Goal: Information Seeking & Learning: Find specific page/section

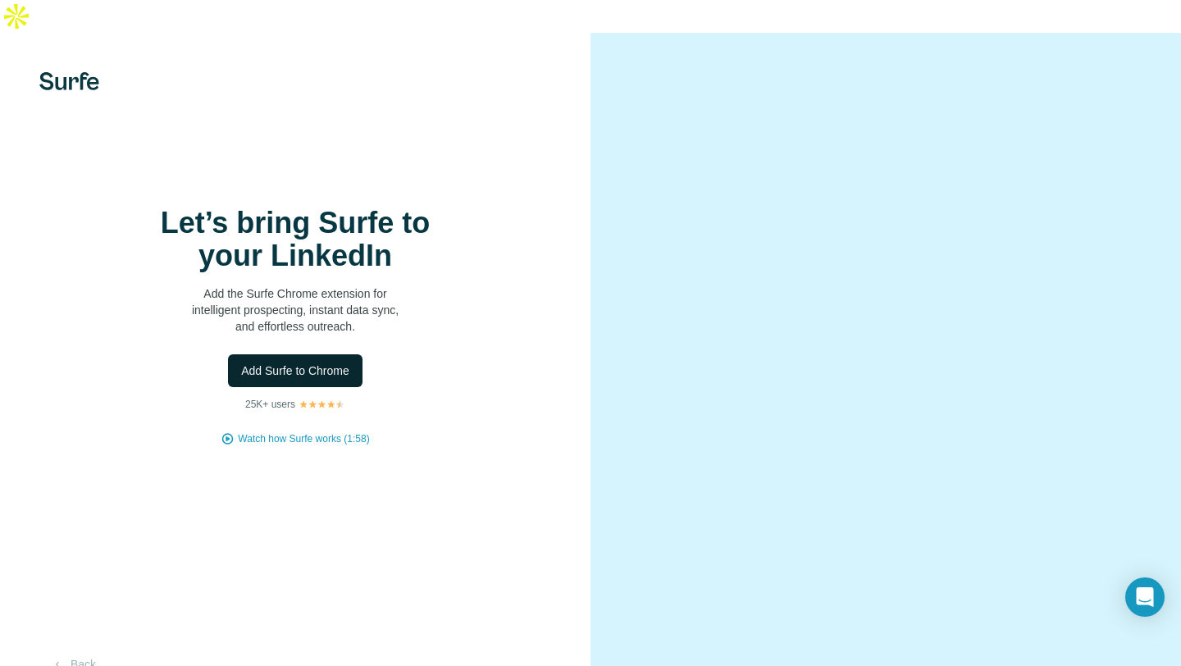
click at [318, 363] on span "Add Surfe to Chrome" at bounding box center [295, 371] width 108 height 16
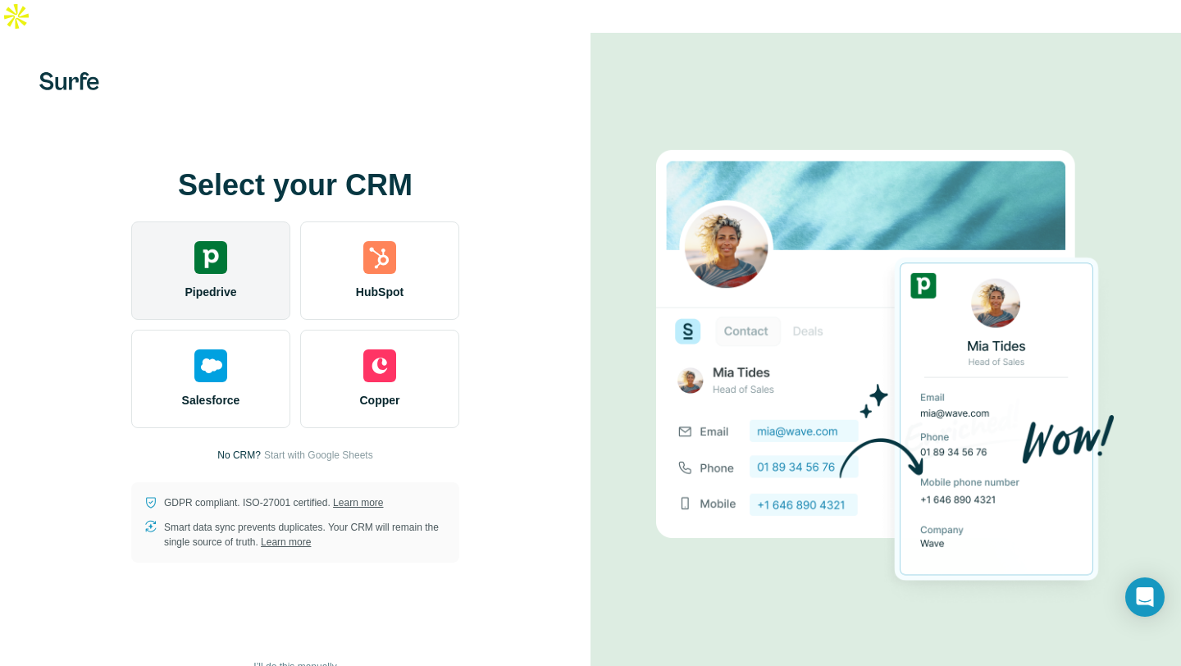
click at [233, 250] on div "Pipedrive" at bounding box center [210, 271] width 159 height 98
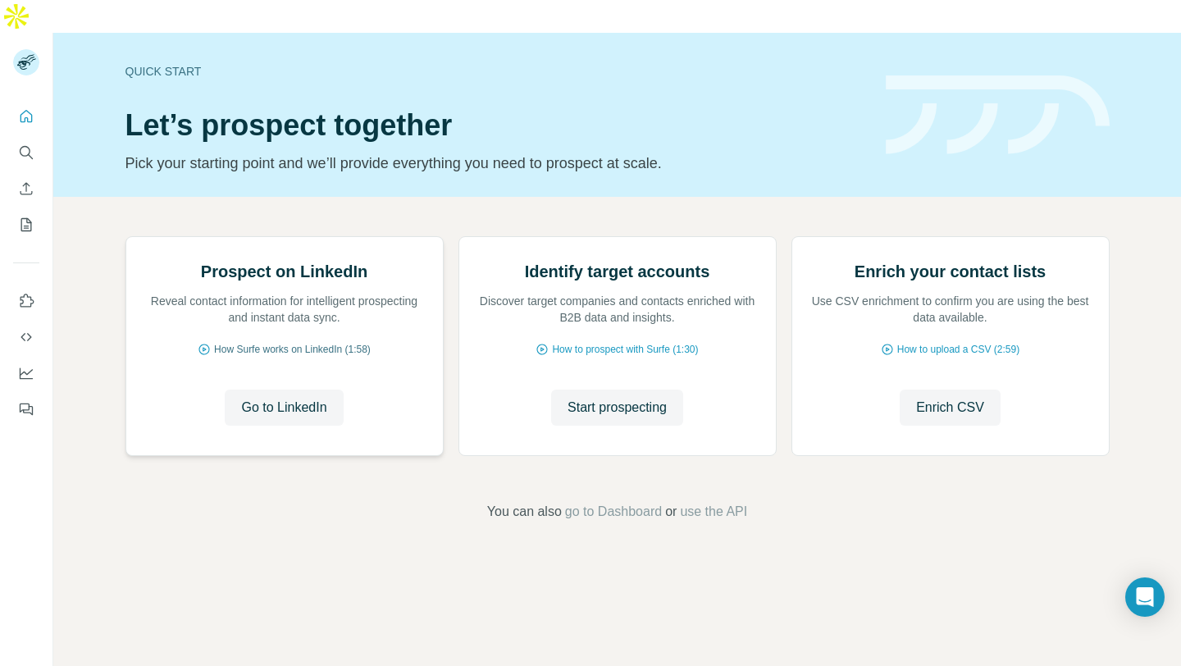
click at [199, 354] on icon at bounding box center [204, 349] width 11 height 11
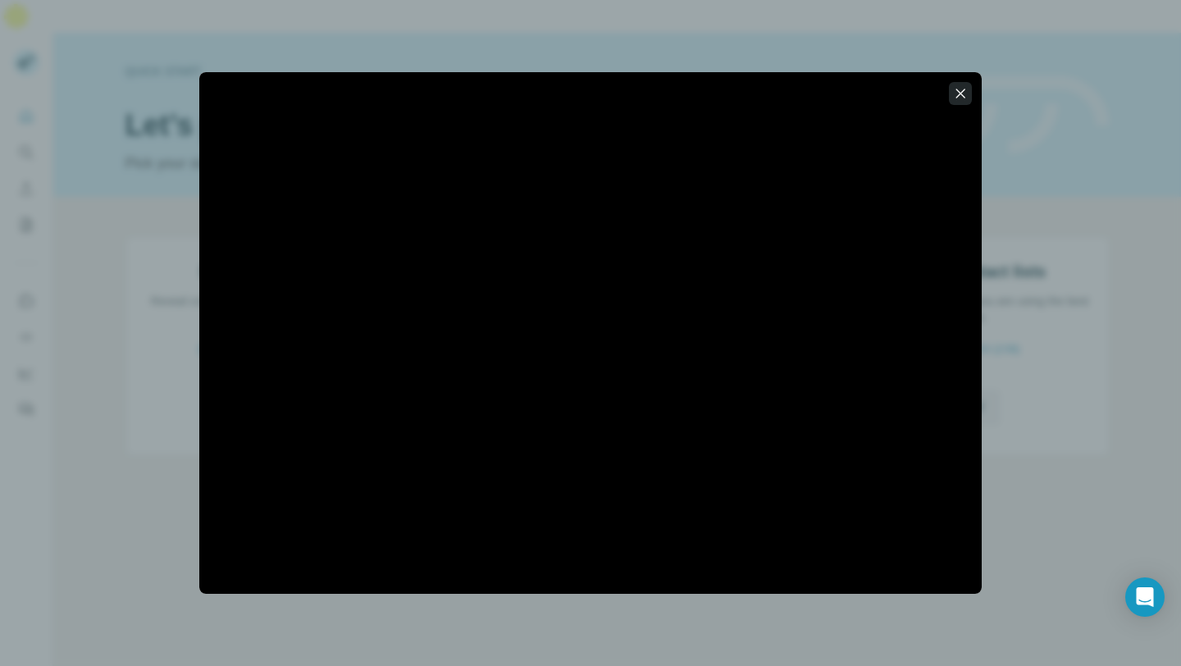
click at [963, 93] on icon "button" at bounding box center [961, 93] width 16 height 16
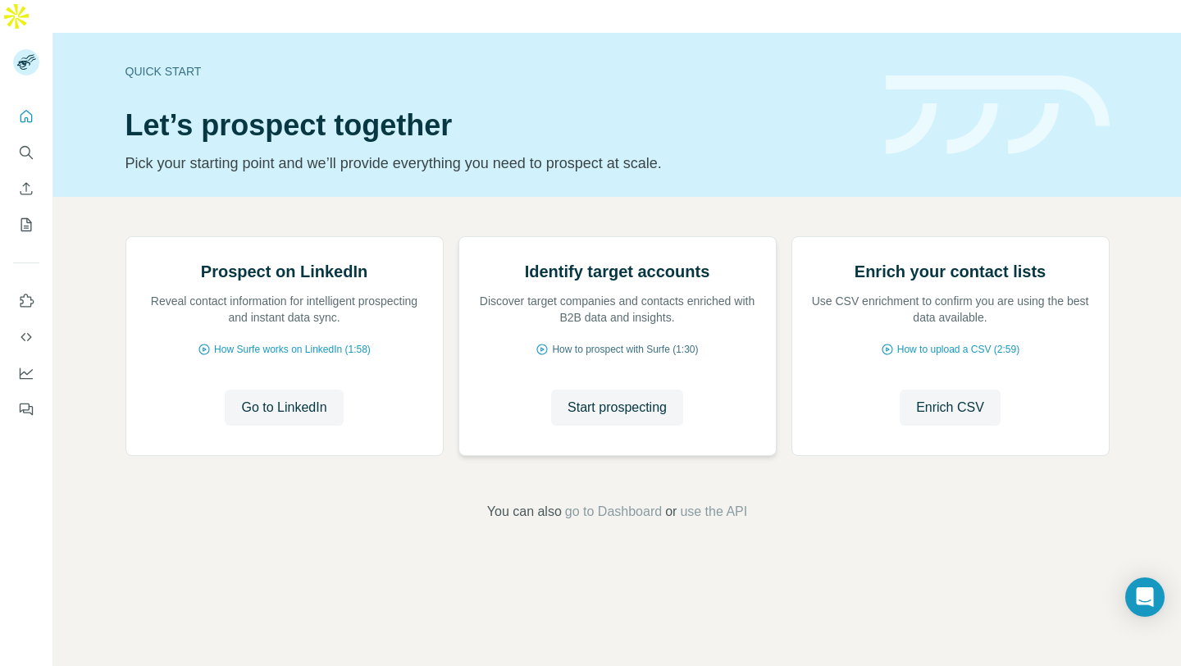
click at [653, 357] on span "How to prospect with Surfe (1:30)" at bounding box center [625, 349] width 146 height 15
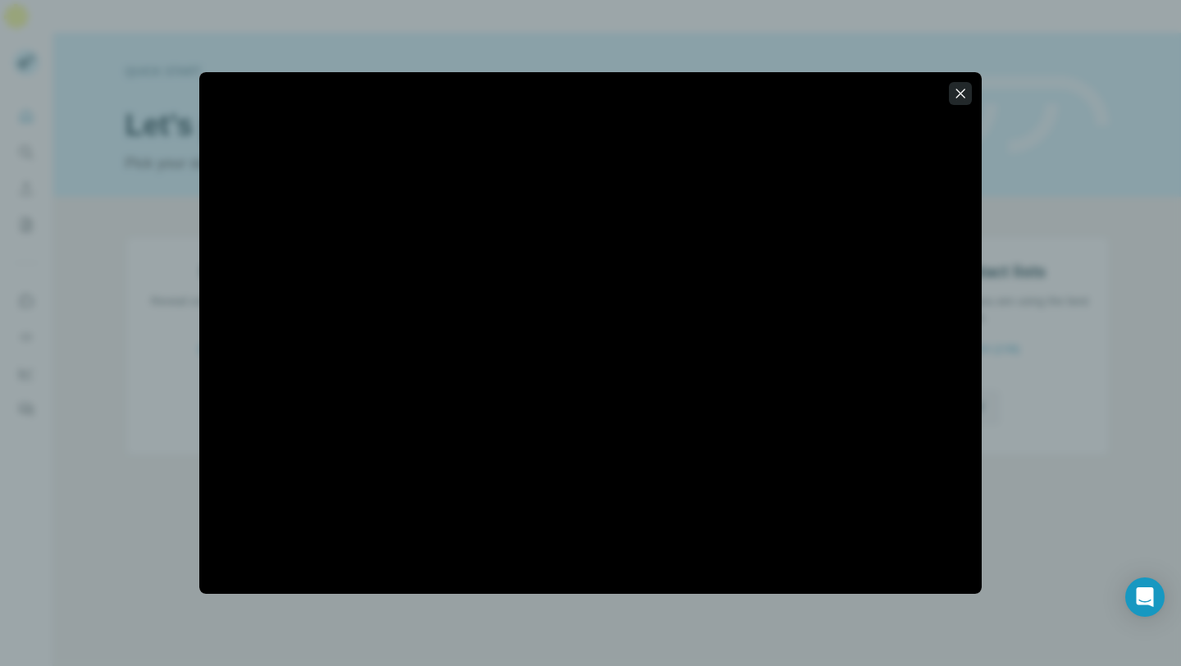
click at [952, 93] on button "button" at bounding box center [960, 93] width 23 height 23
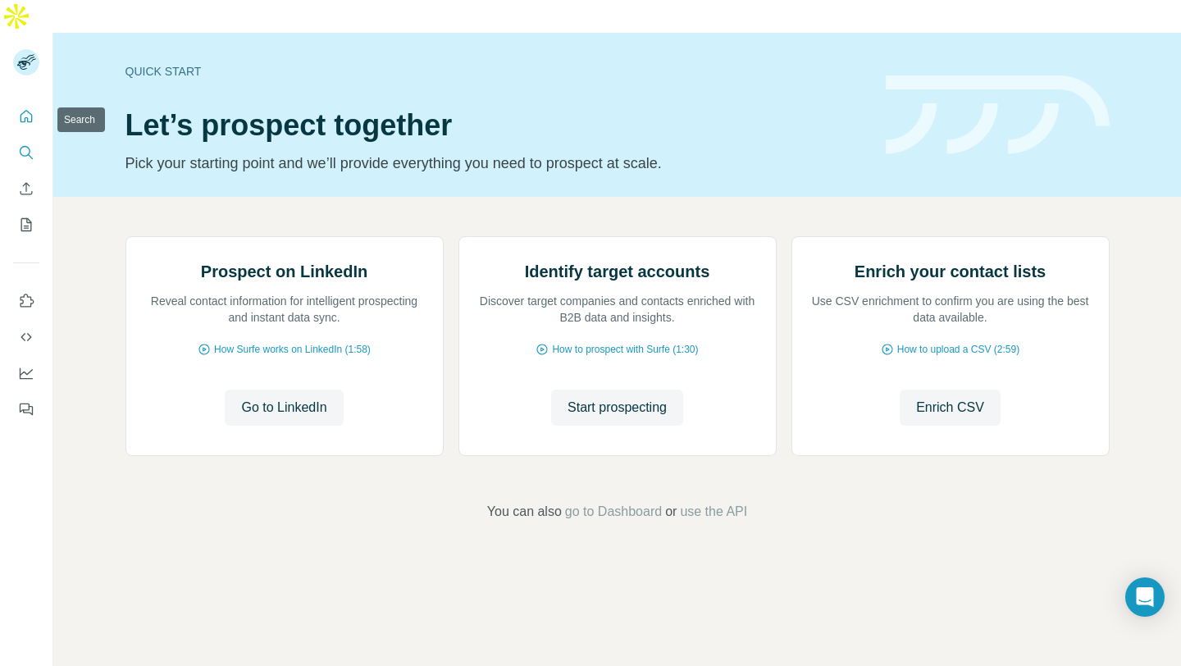
click at [21, 144] on icon "Search" at bounding box center [26, 152] width 16 height 16
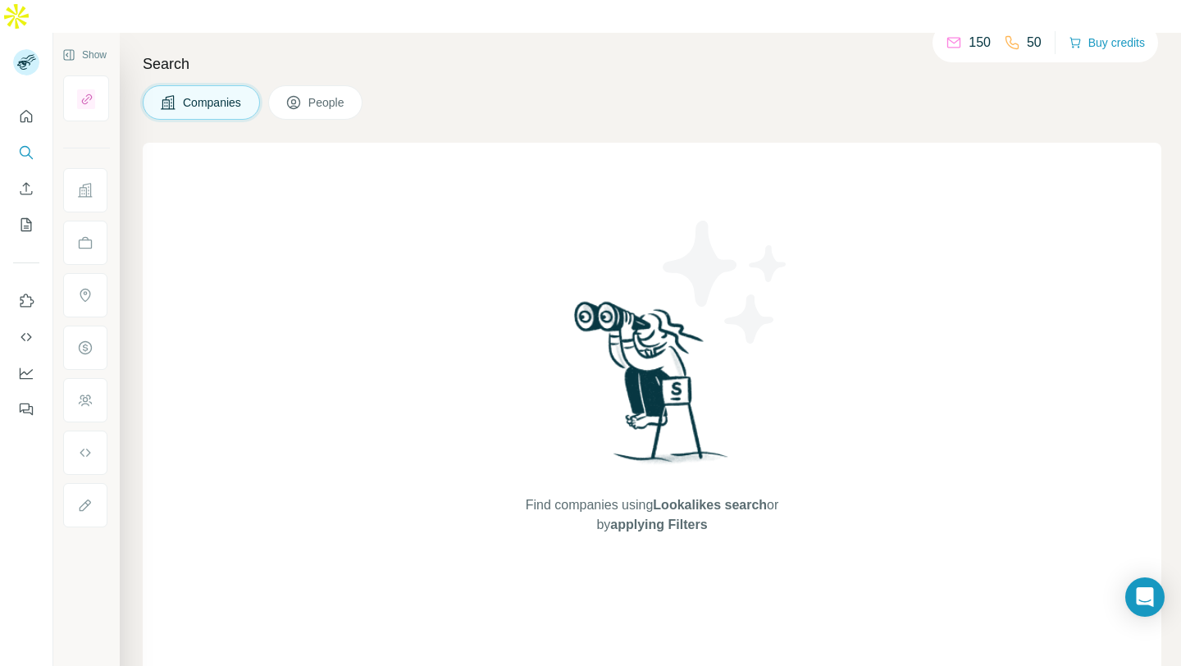
click at [308, 85] on button "People" at bounding box center [315, 102] width 95 height 34
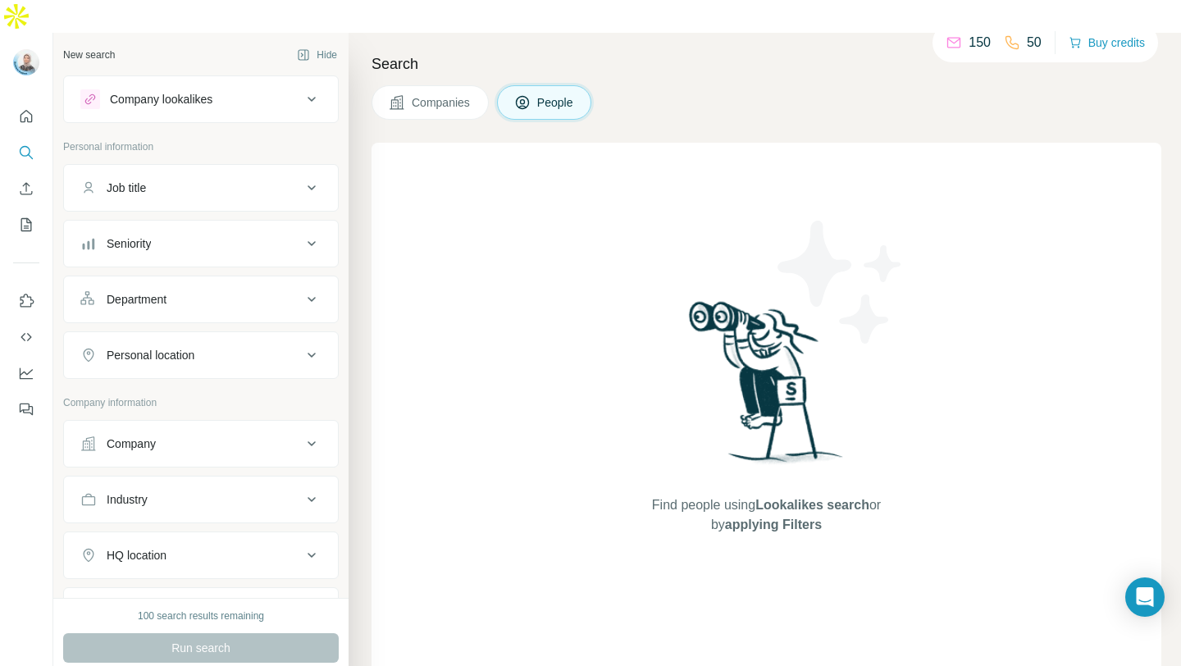
click at [272, 336] on button "Personal location" at bounding box center [201, 355] width 274 height 39
click at [248, 382] on input "text" at bounding box center [200, 397] width 241 height 30
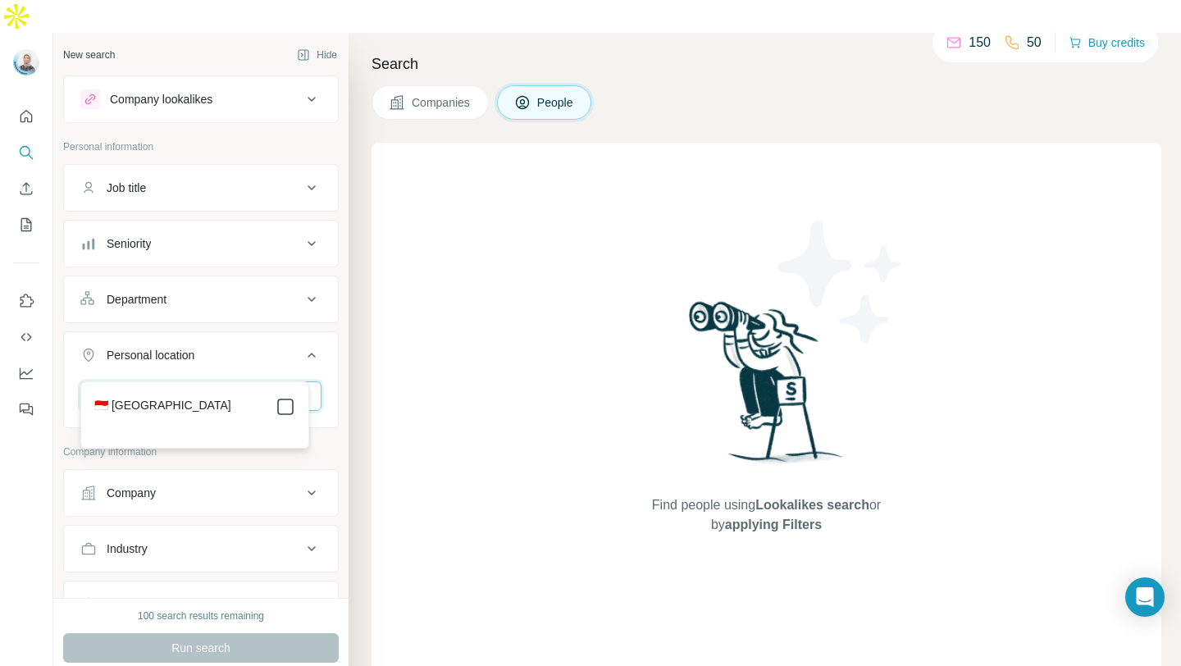
type input "*********"
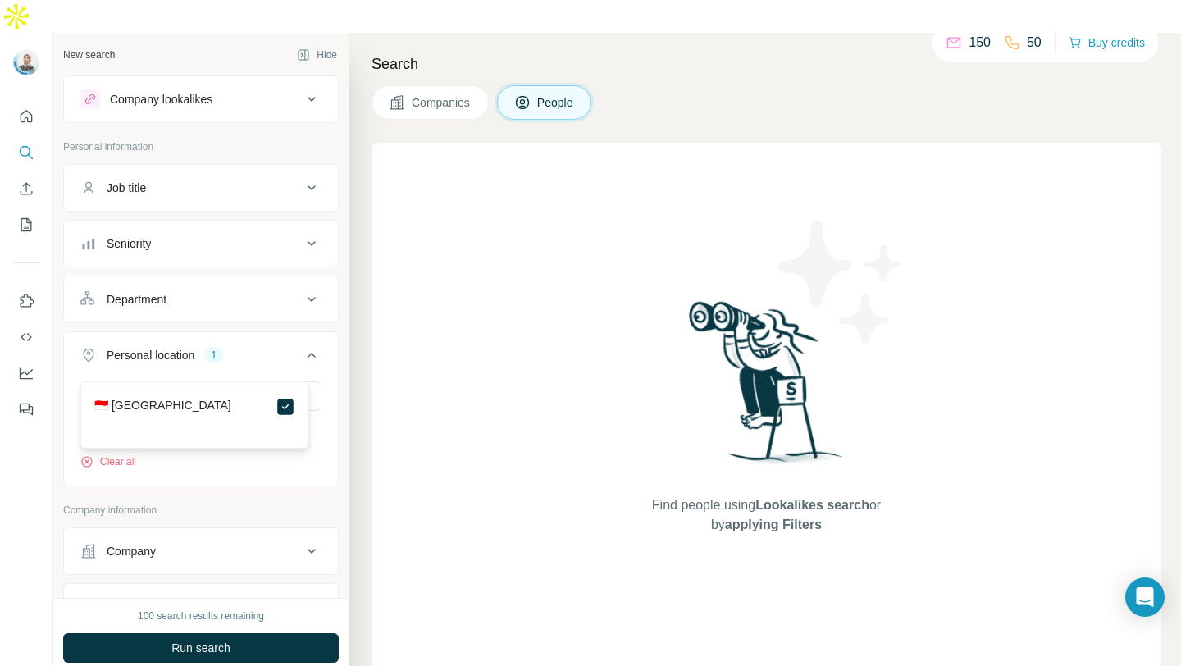
click at [317, 382] on div "********* [GEOGRAPHIC_DATA] Clear all" at bounding box center [201, 432] width 274 height 101
click at [185, 382] on input "text" at bounding box center [200, 397] width 241 height 30
type input "*******"
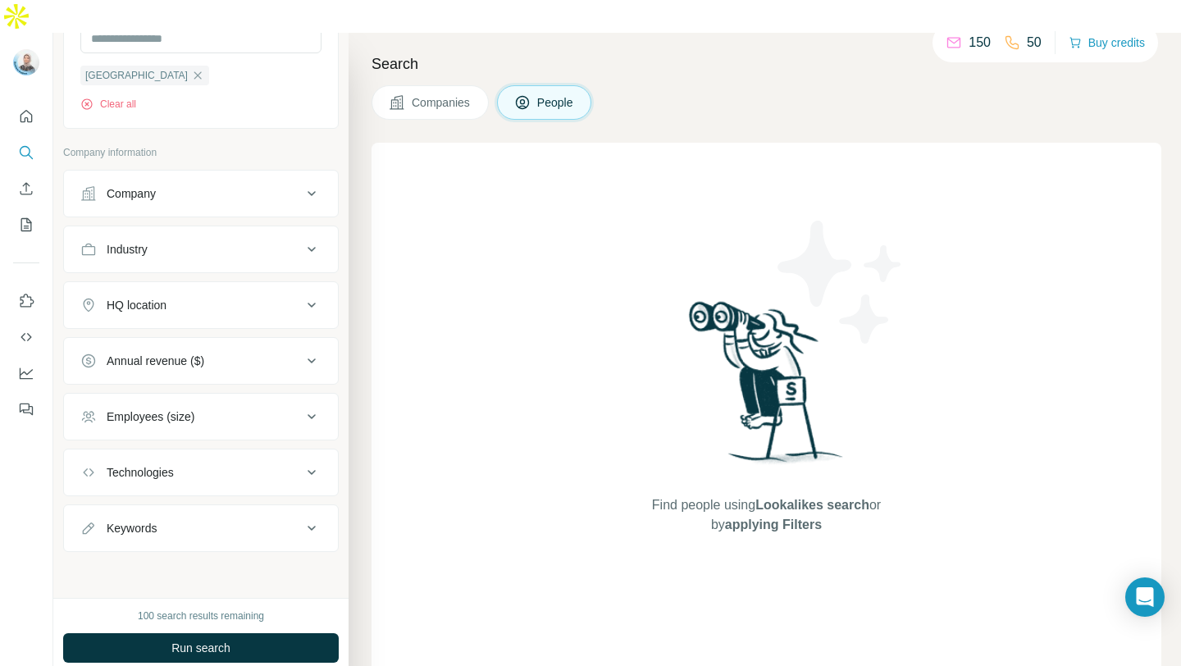
click at [258, 286] on button "HQ location" at bounding box center [201, 305] width 274 height 39
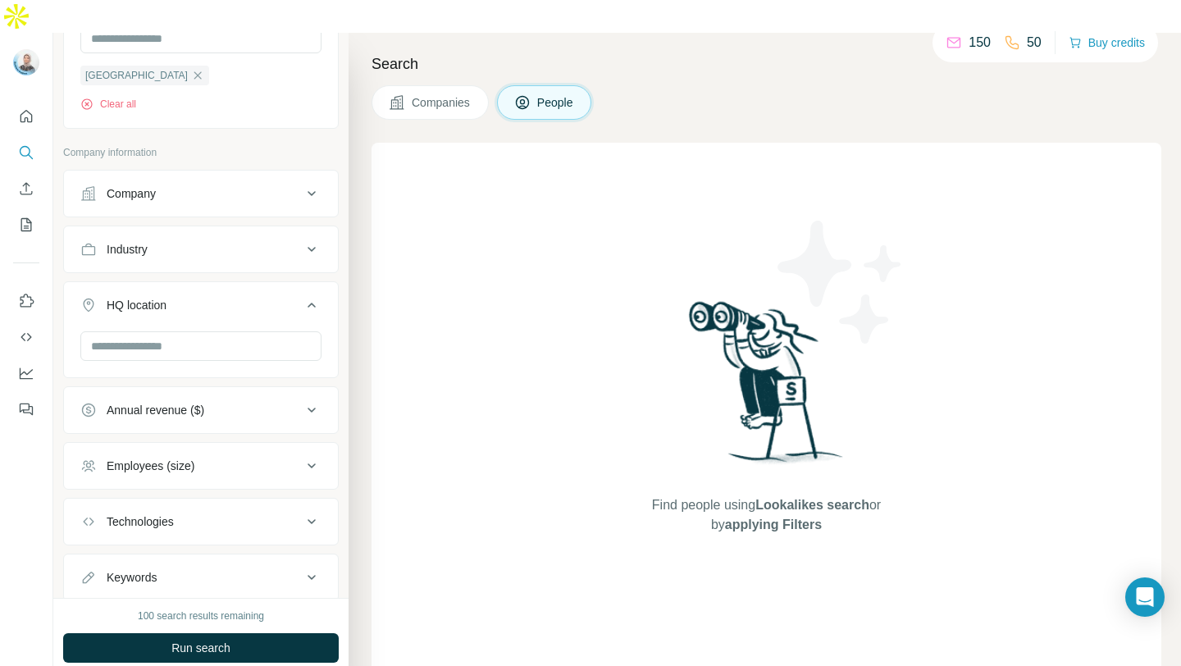
click at [258, 286] on button "HQ location" at bounding box center [201, 309] width 274 height 46
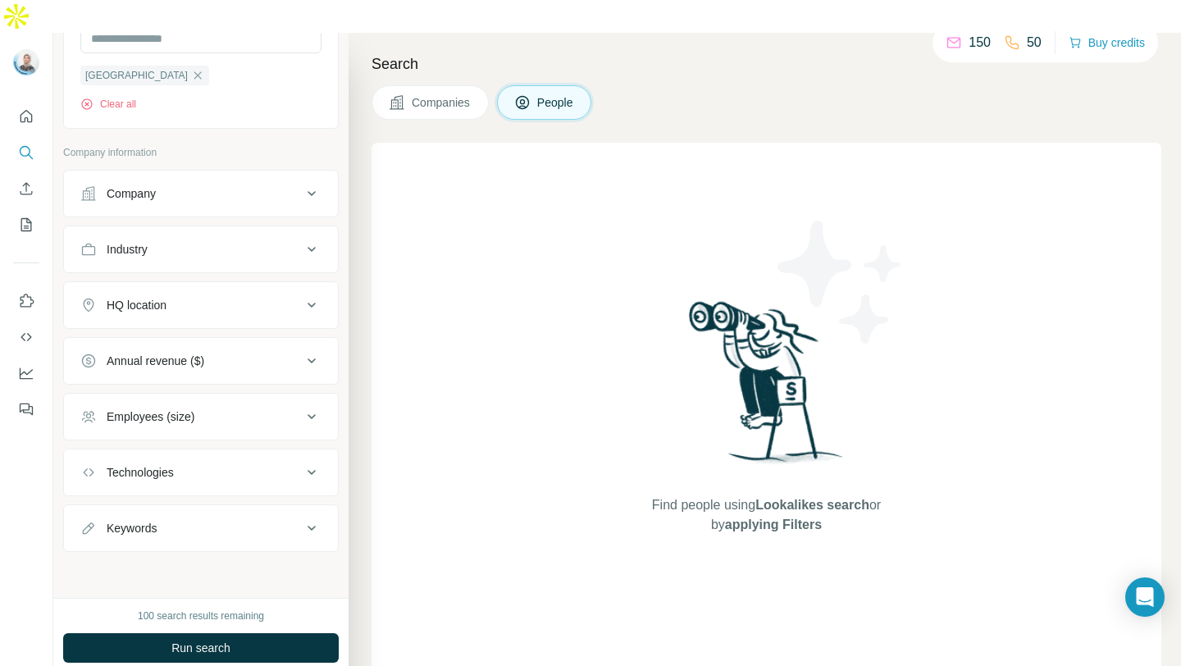
click at [268, 241] on div "Industry" at bounding box center [191, 249] width 222 height 16
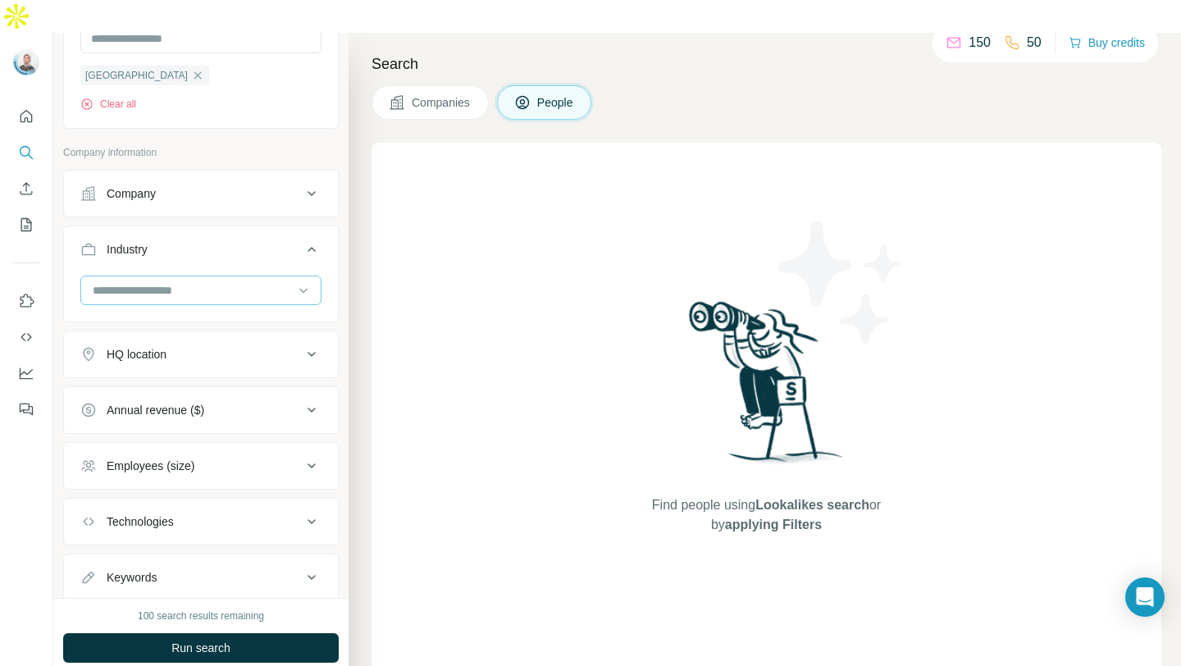
click at [244, 281] on input at bounding box center [192, 290] width 203 height 18
type input "*"
type input "******"
click at [153, 314] on div "Mining" at bounding box center [195, 324] width 221 height 30
click at [185, 281] on input at bounding box center [192, 290] width 203 height 18
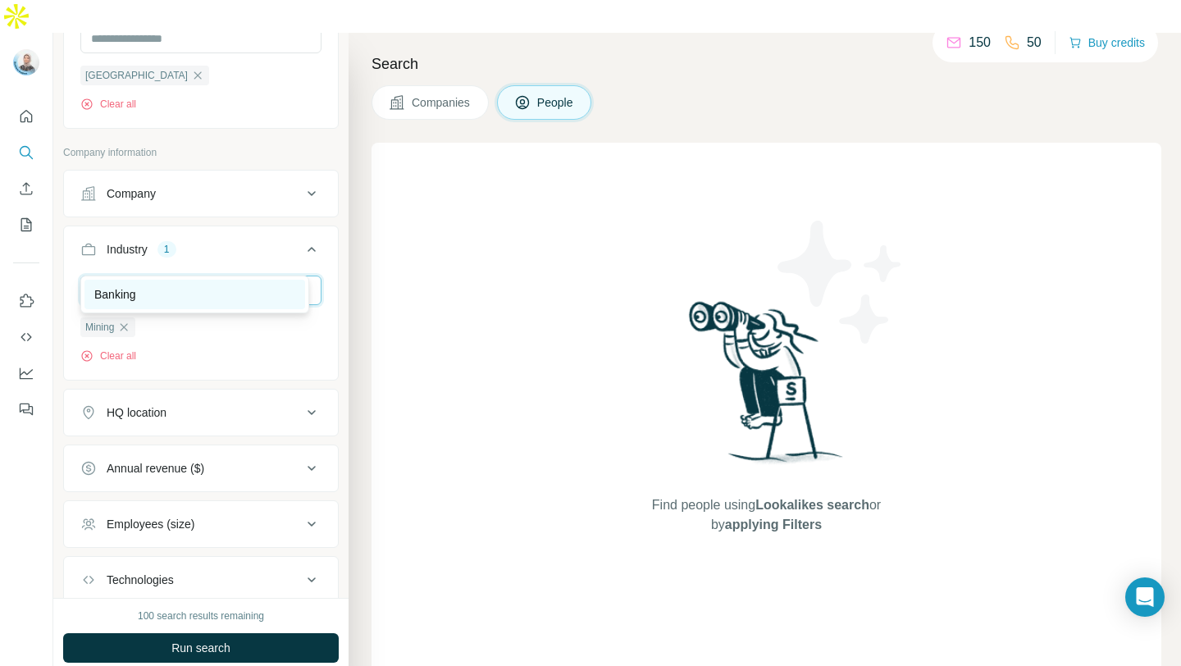
type input "****"
click at [191, 299] on div "Banking" at bounding box center [194, 294] width 201 height 16
click at [213, 281] on input at bounding box center [192, 290] width 203 height 18
type input "*******"
click at [240, 287] on div "FinTech" at bounding box center [194, 294] width 201 height 16
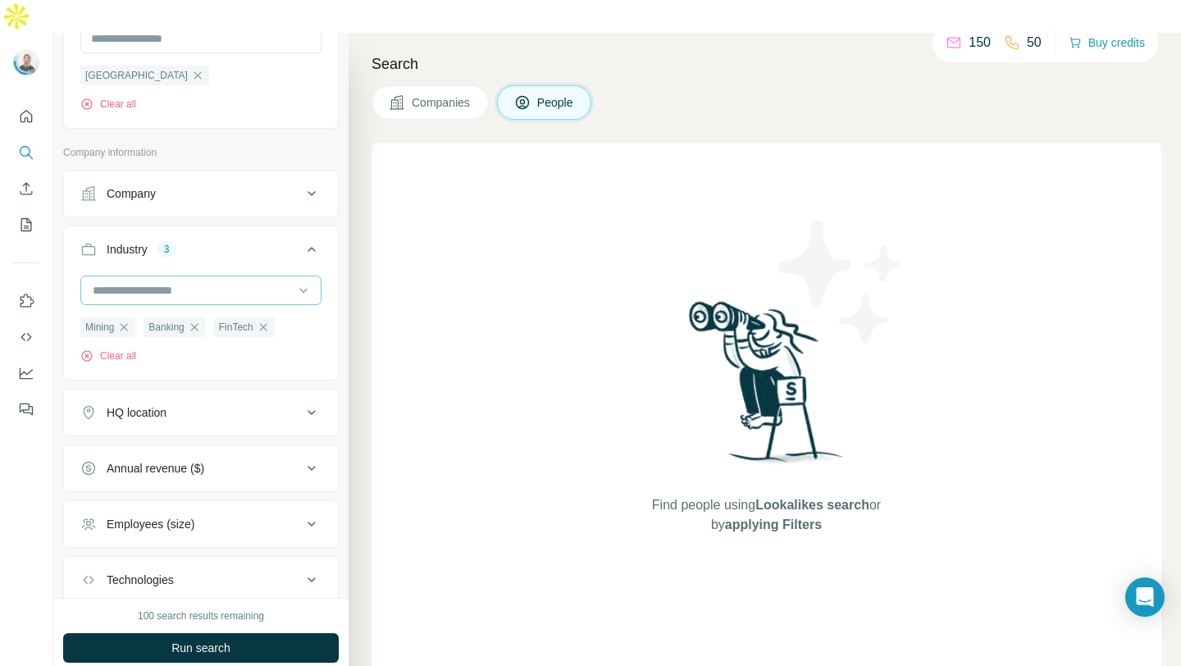
click at [215, 281] on input at bounding box center [192, 290] width 203 height 18
type input "******"
click at [171, 296] on div "Retail" at bounding box center [194, 294] width 201 height 16
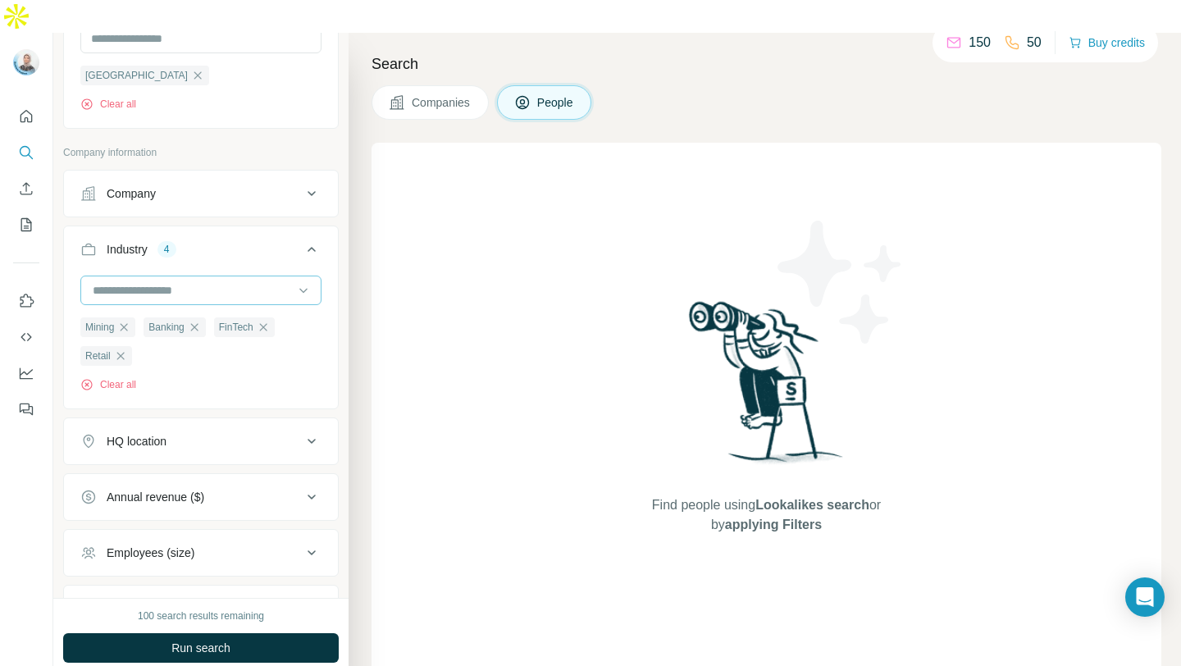
click at [173, 281] on input at bounding box center [192, 290] width 203 height 18
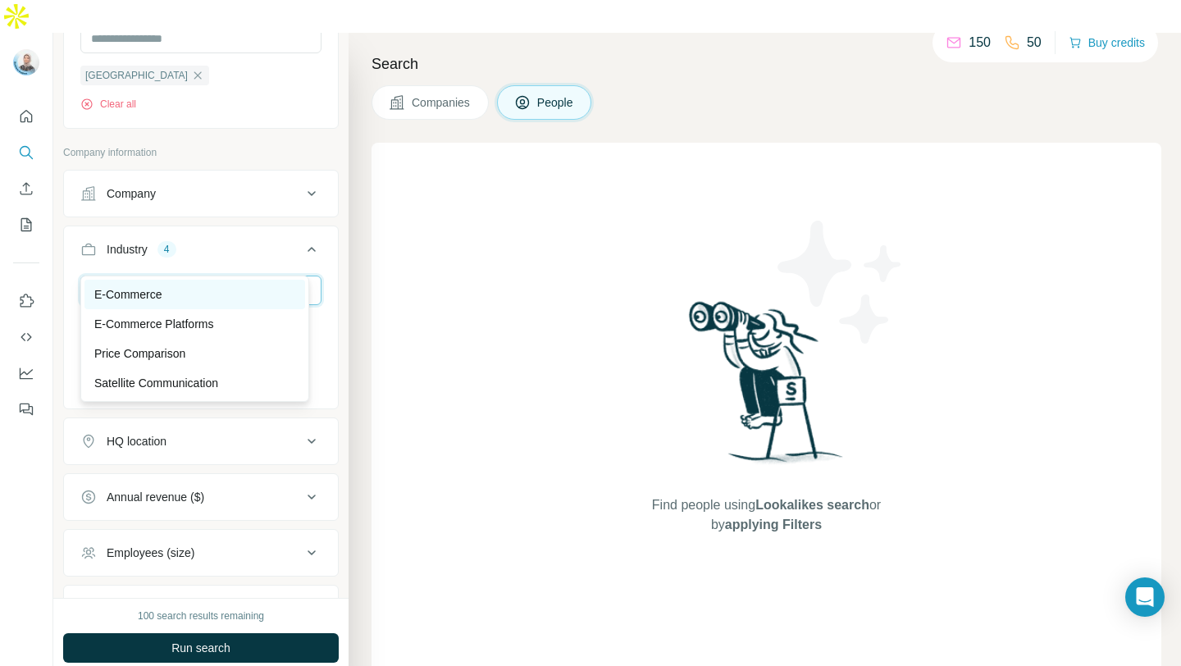
type input "****"
click at [155, 303] on div "E-Commerce" at bounding box center [195, 295] width 221 height 30
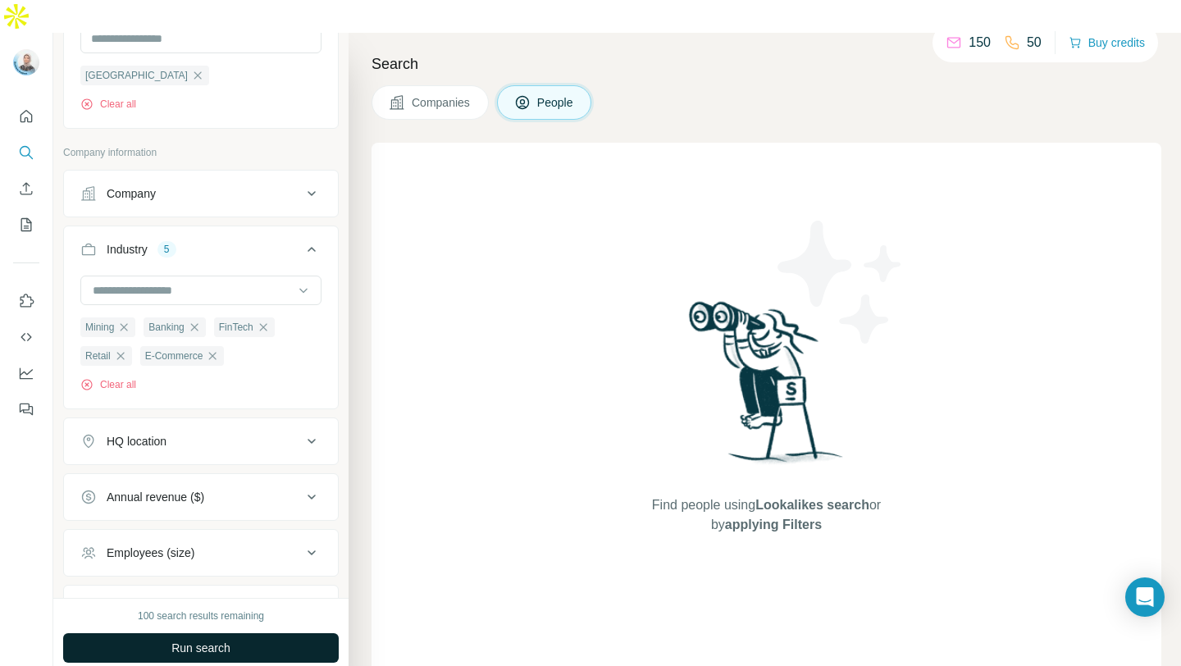
click at [229, 640] on span "Run search" at bounding box center [200, 648] width 59 height 16
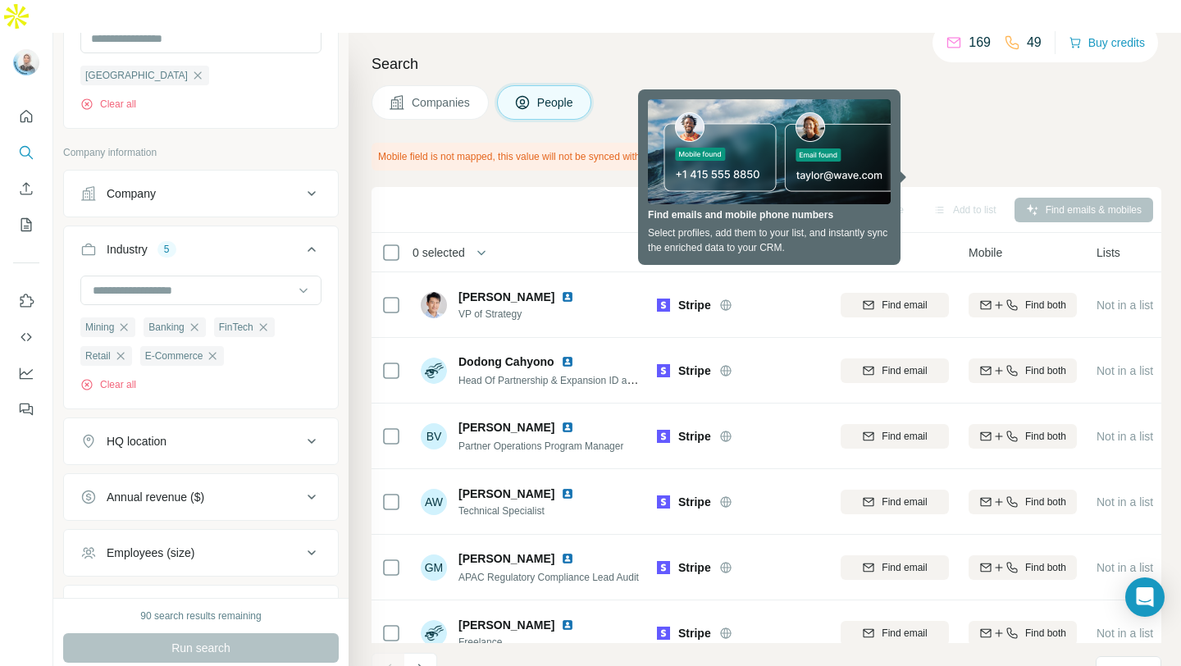
click at [983, 103] on div "Search Companies People Mobile field is not mapped, this value will not be sync…" at bounding box center [765, 366] width 833 height 666
click at [587, 195] on div "Sync to Pipedrive Add to list Find emails & mobiles" at bounding box center [767, 209] width 774 height 29
click at [974, 85] on div "Companies People" at bounding box center [767, 102] width 790 height 34
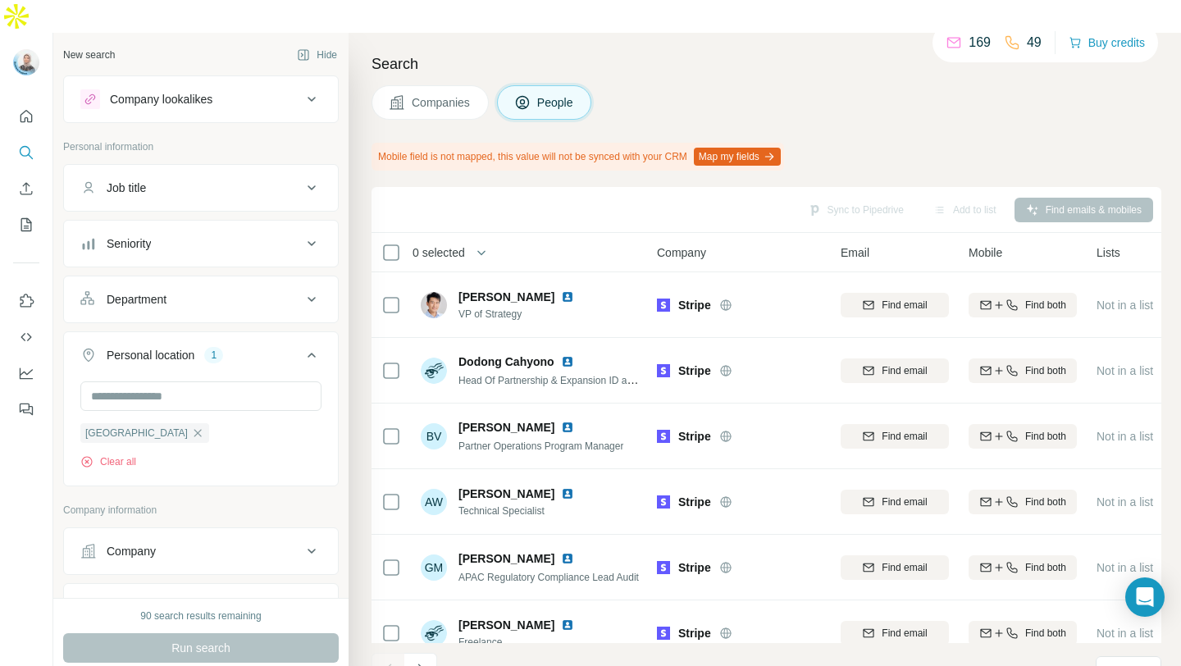
scroll to position [310, 0]
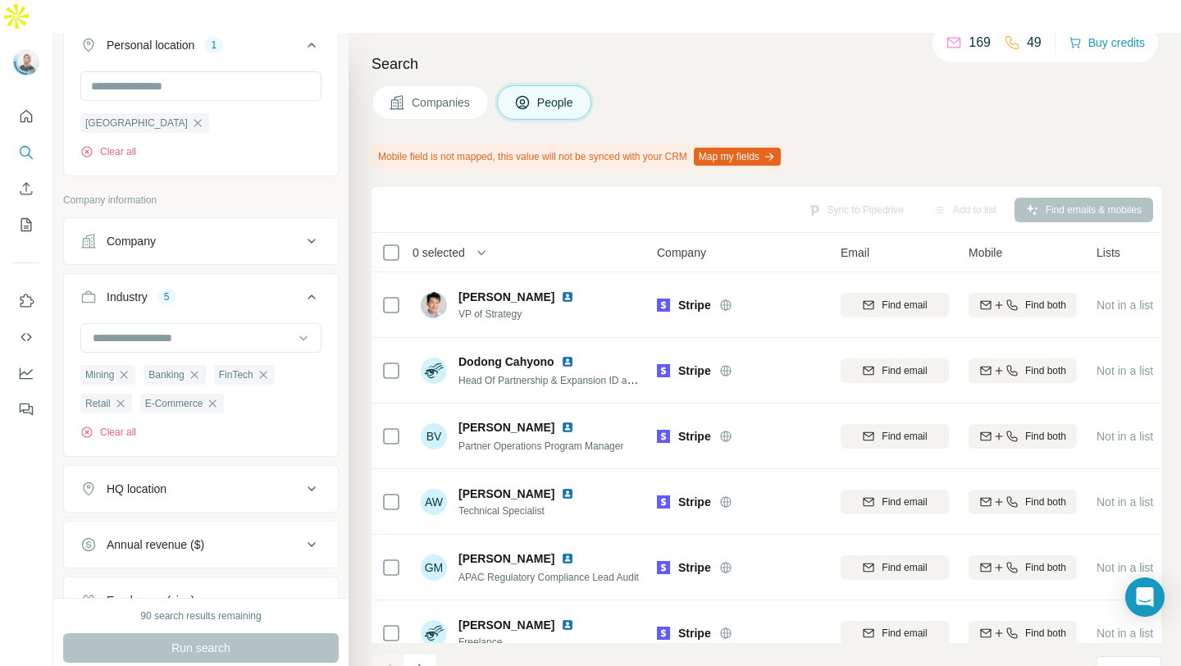
click at [450, 94] on span "Companies" at bounding box center [442, 102] width 60 height 16
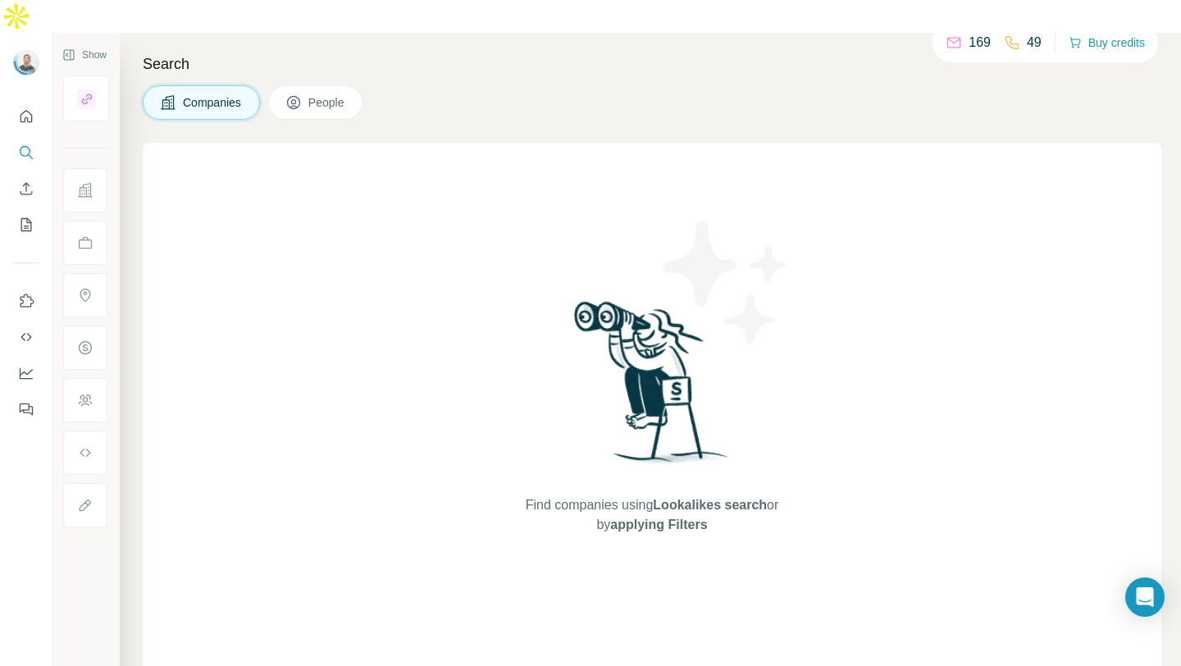
scroll to position [0, 0]
click at [332, 94] on span "People" at bounding box center [327, 102] width 38 height 16
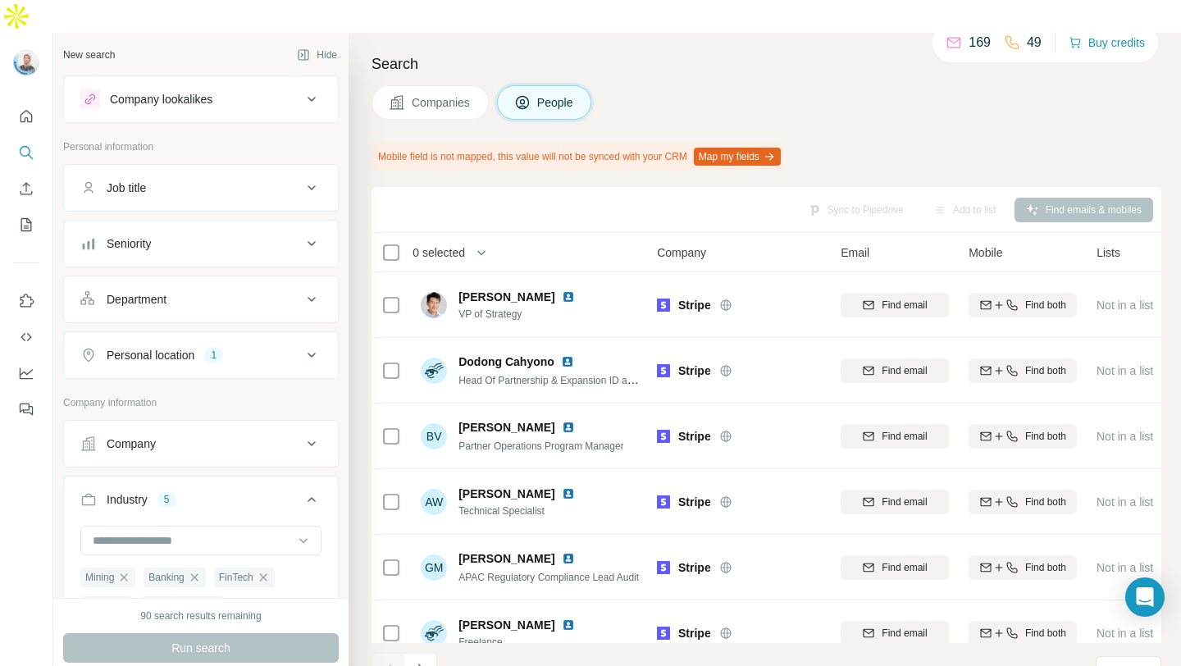
click at [241, 343] on div "Personal location 1" at bounding box center [201, 355] width 276 height 48
click at [281, 347] on div "Personal location 1" at bounding box center [191, 355] width 222 height 16
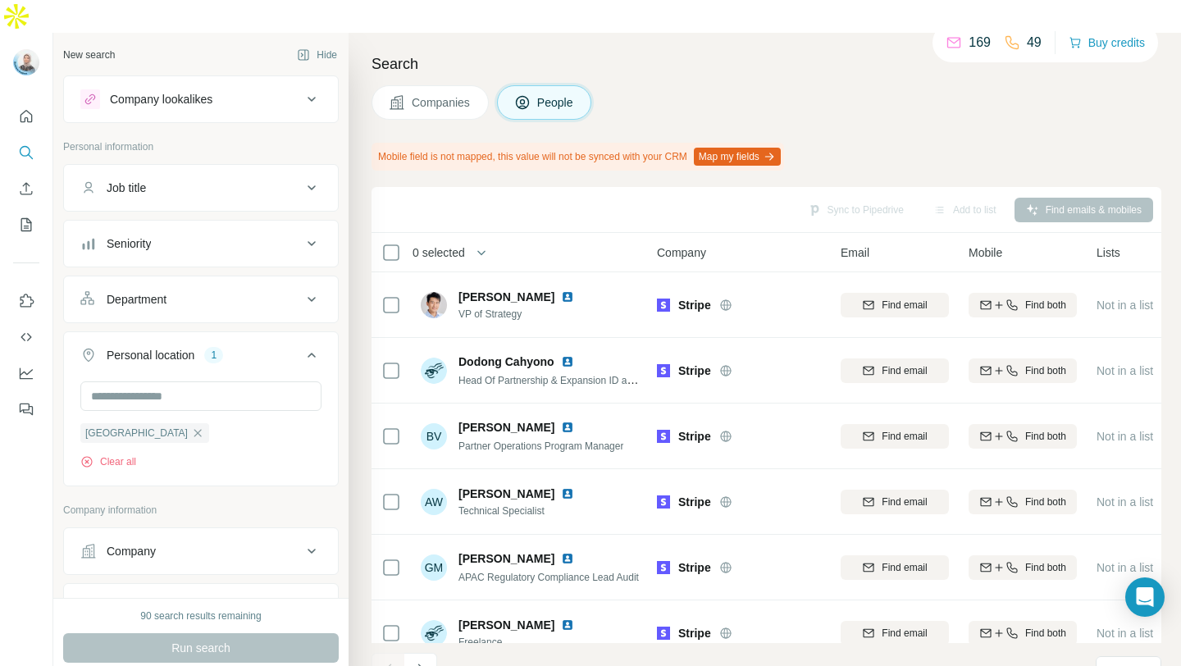
click at [281, 347] on div "Personal location 1" at bounding box center [191, 355] width 222 height 16
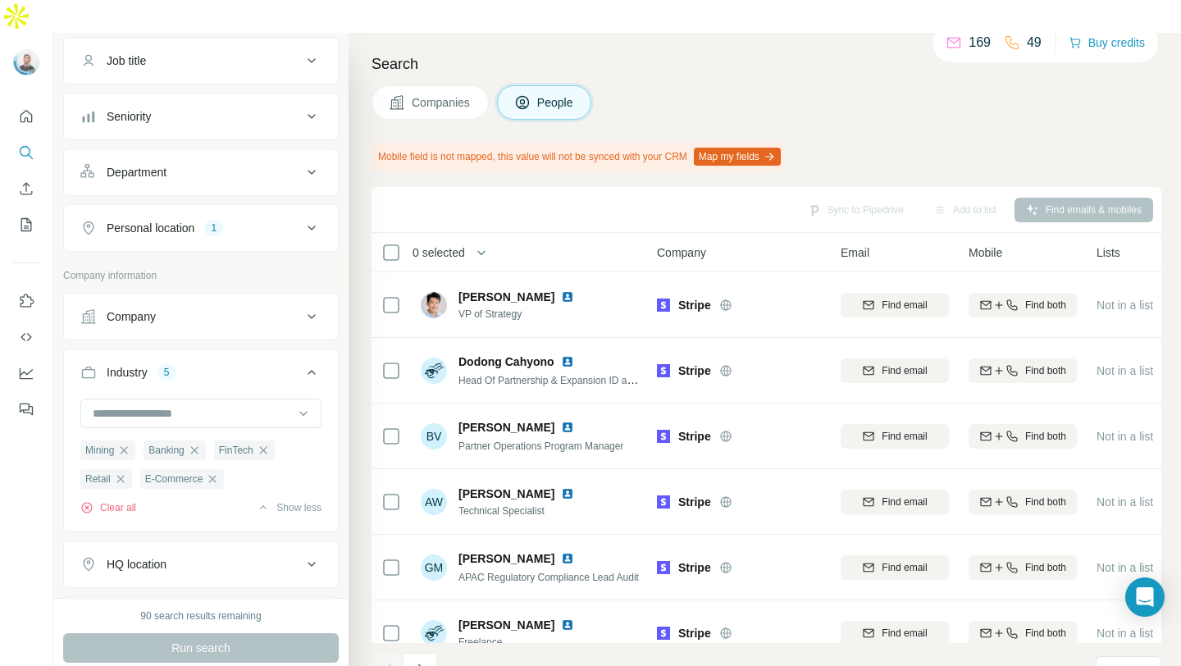
scroll to position [128, 0]
click at [284, 308] on div "Company" at bounding box center [191, 316] width 222 height 16
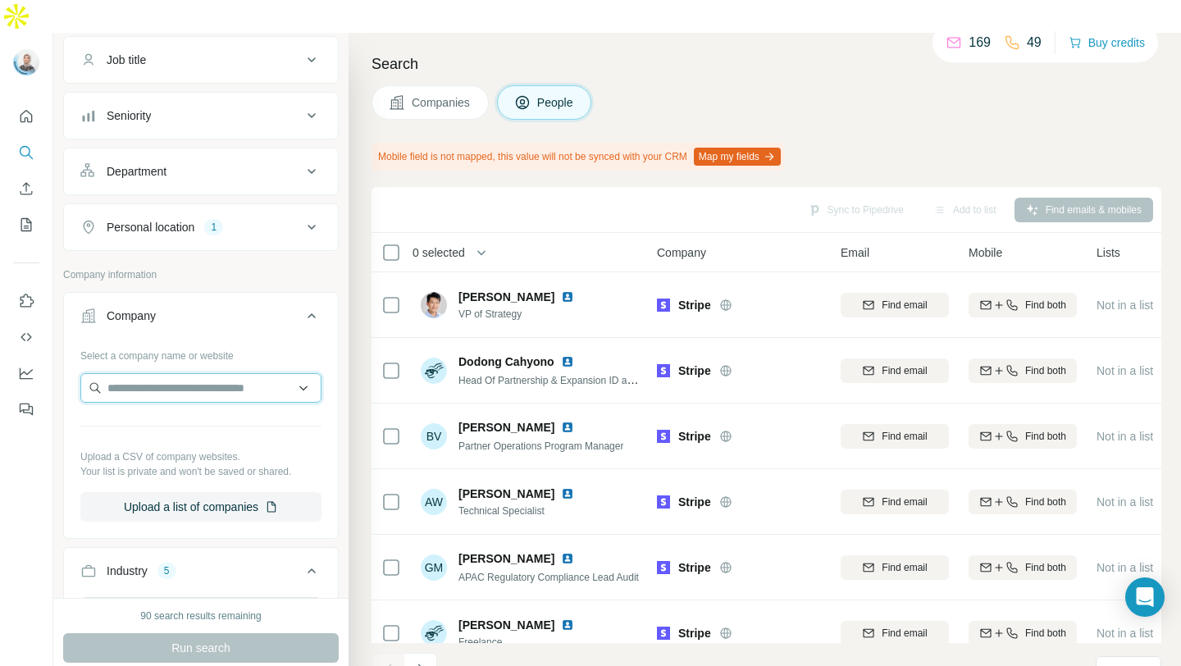
click at [272, 373] on input "text" at bounding box center [200, 388] width 241 height 30
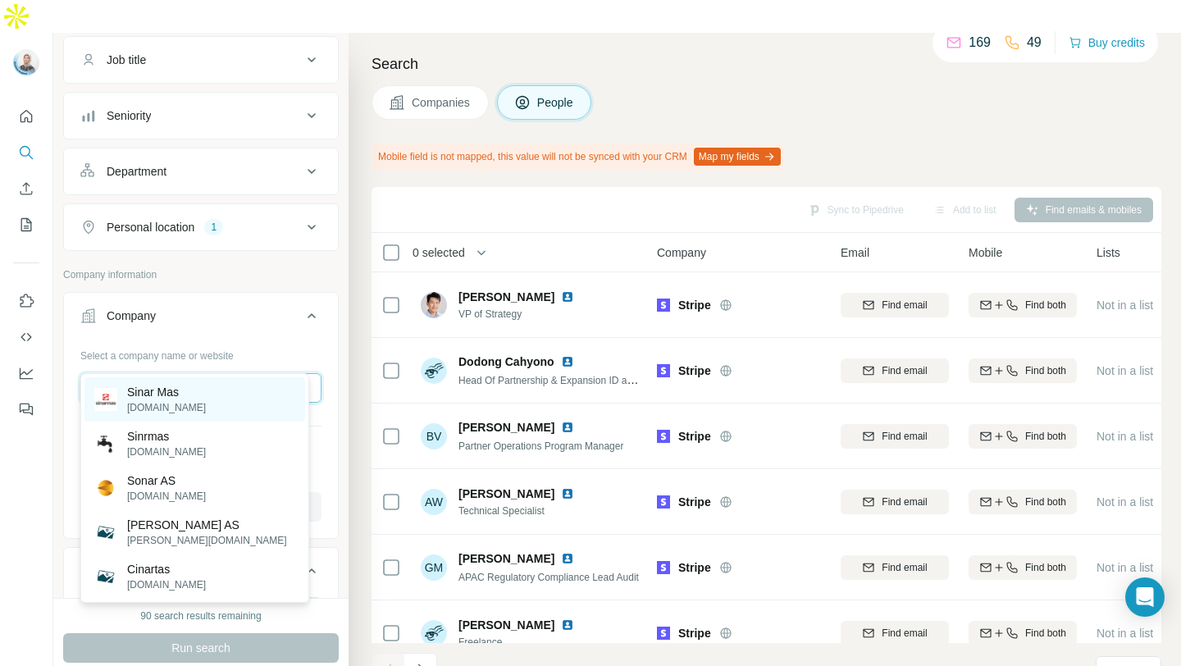
type input "********"
click at [206, 417] on div "Sinar Mas [DOMAIN_NAME]" at bounding box center [195, 399] width 221 height 44
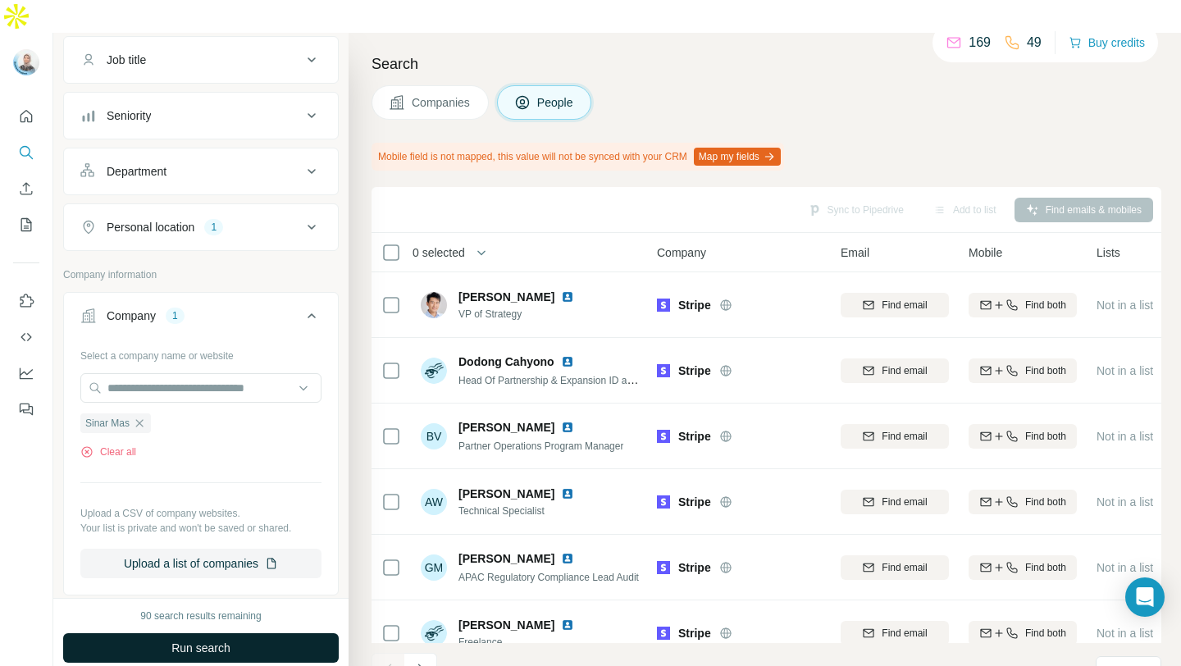
click at [251, 633] on button "Run search" at bounding box center [201, 648] width 276 height 30
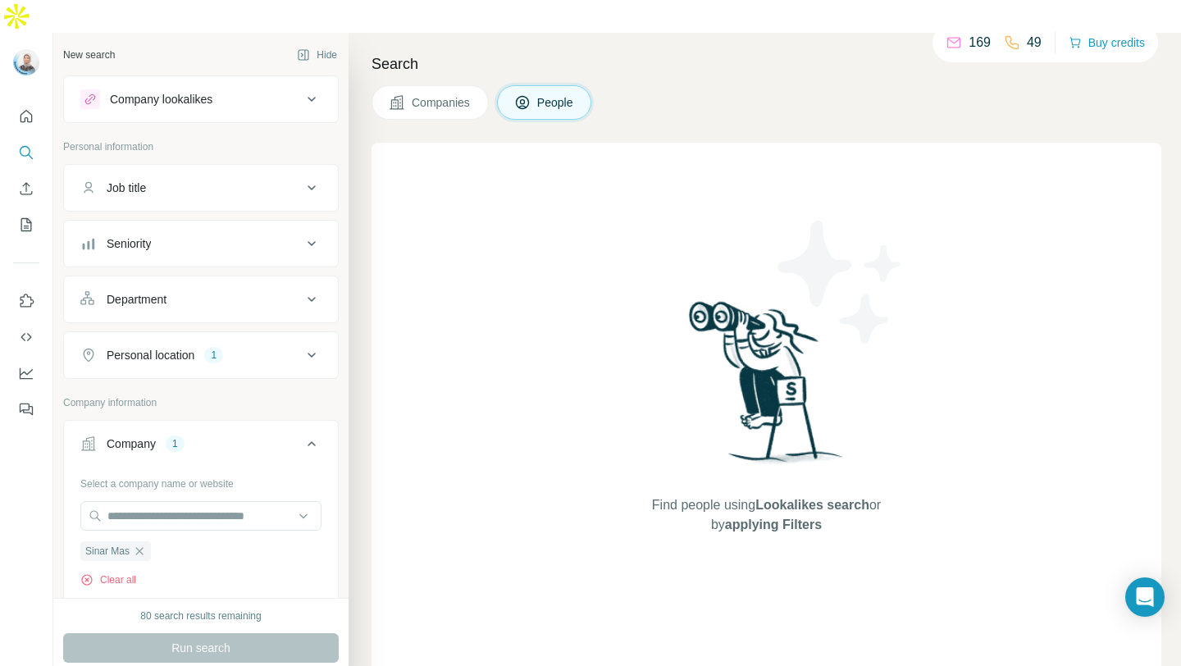
scroll to position [643, 0]
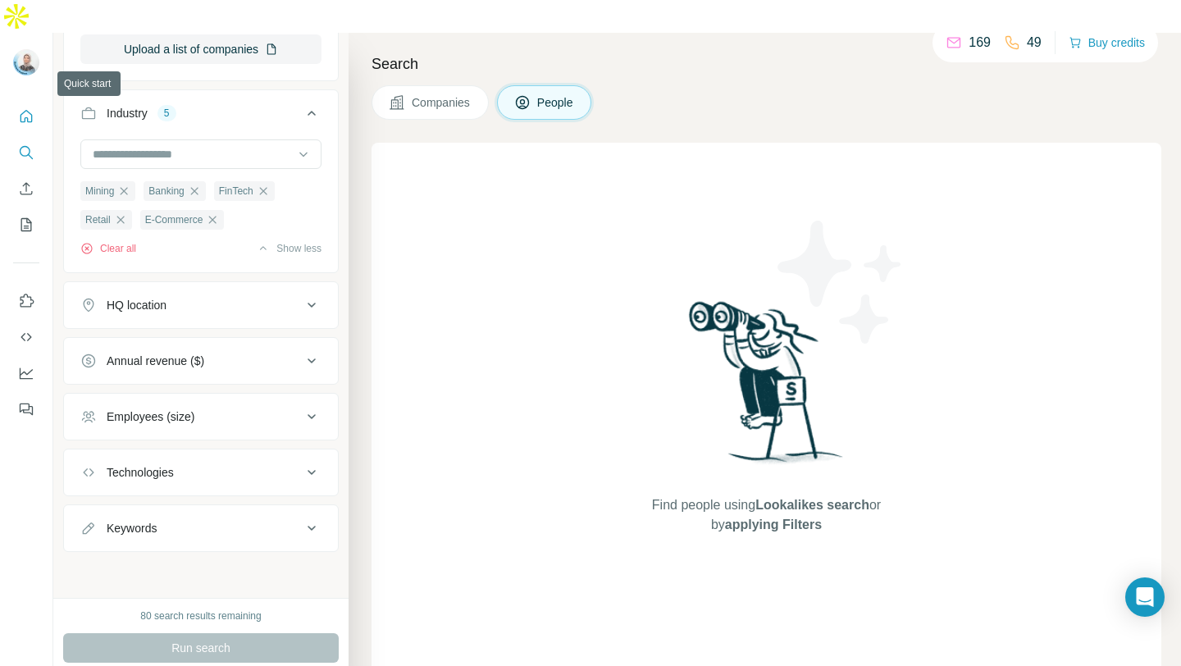
click at [19, 108] on icon "Quick start" at bounding box center [26, 116] width 16 height 16
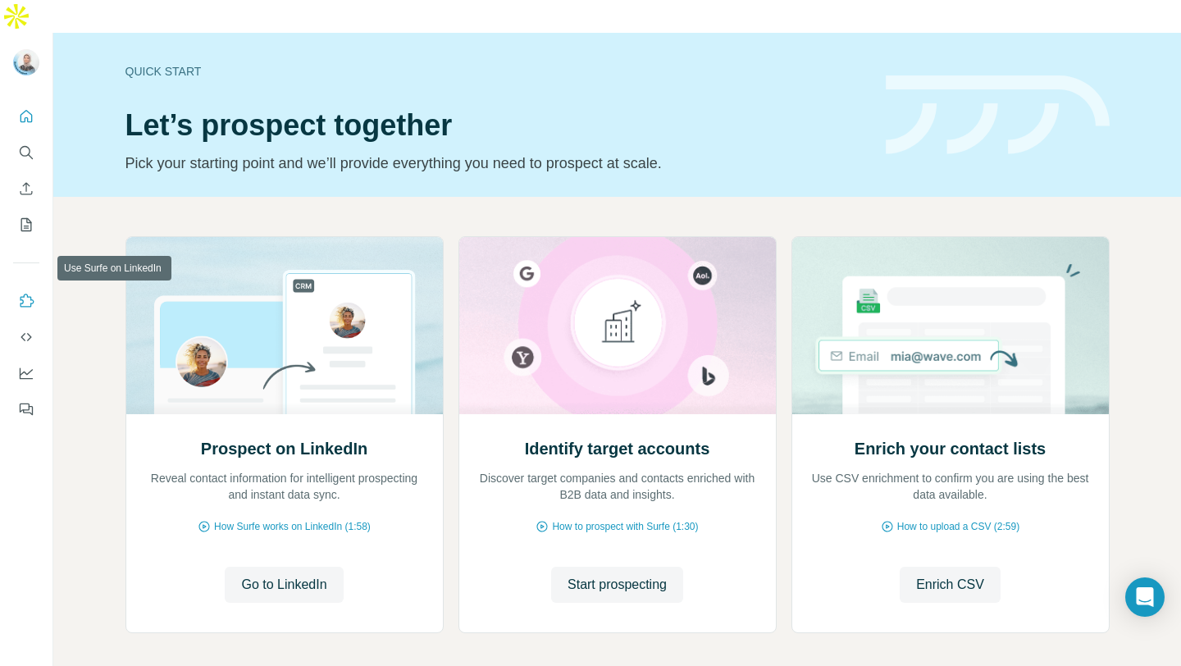
click at [23, 293] on icon "Use Surfe on LinkedIn" at bounding box center [26, 301] width 16 height 16
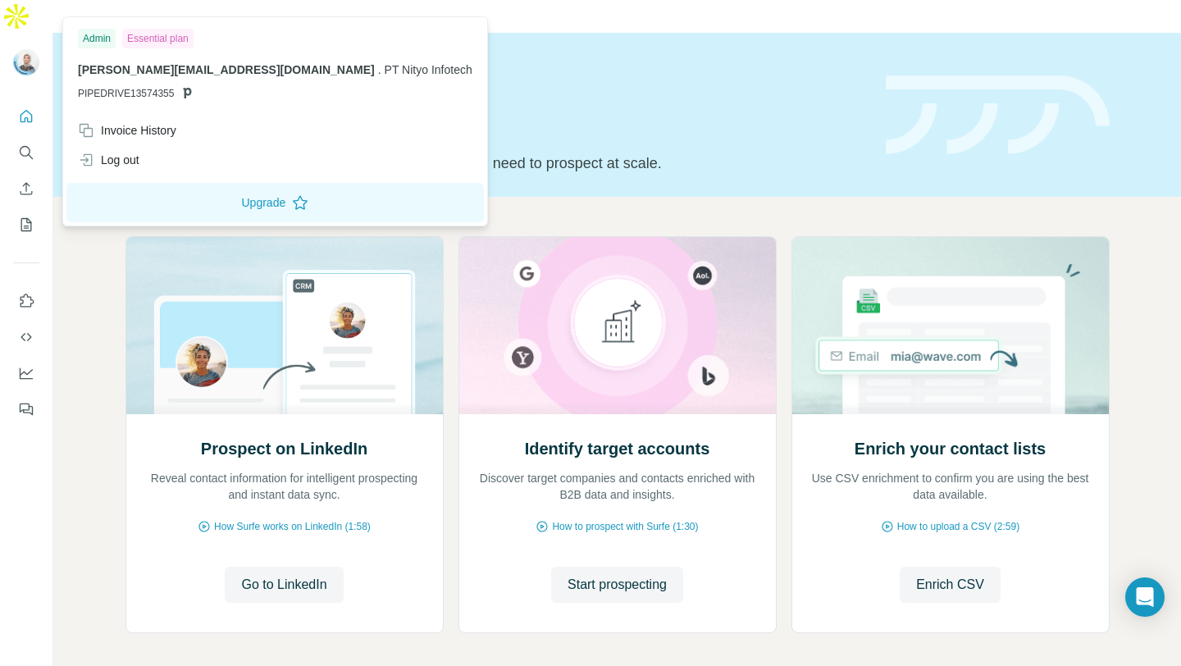
click at [39, 49] on div at bounding box center [26, 64] width 26 height 30
